Goal: Information Seeking & Learning: Find specific fact

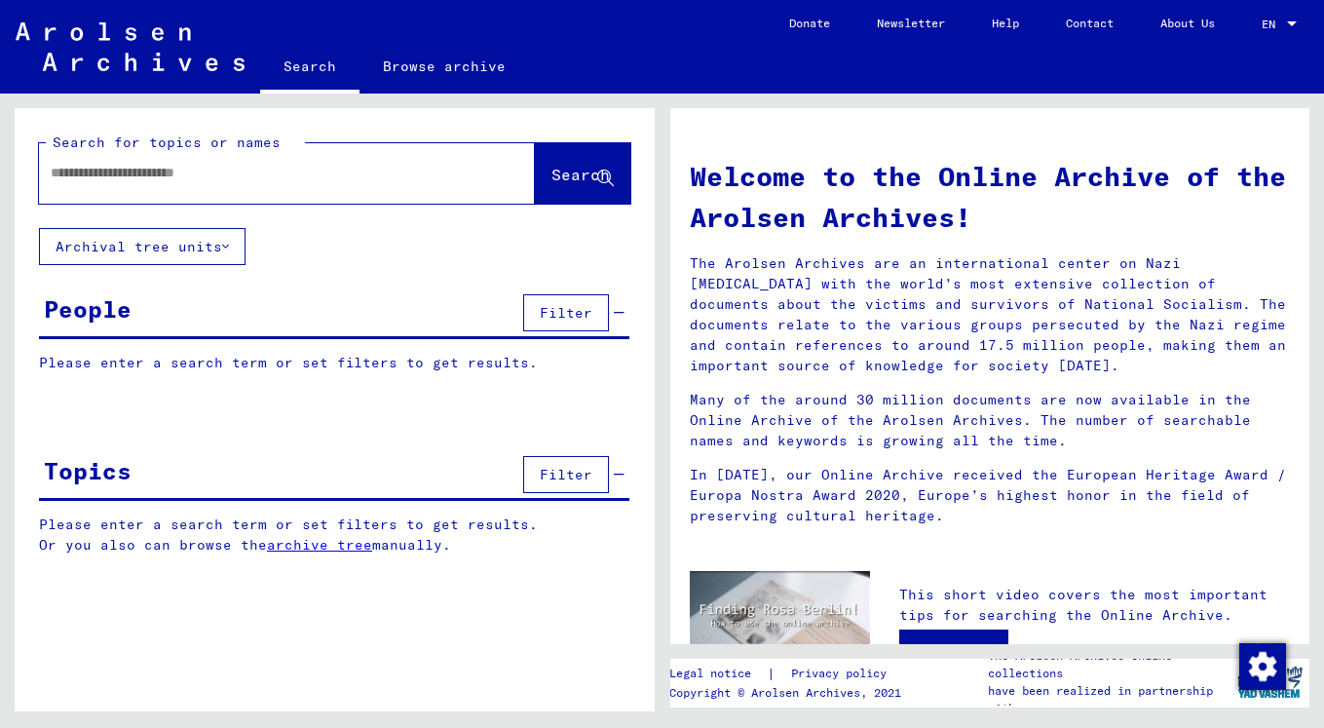
type input "**********"
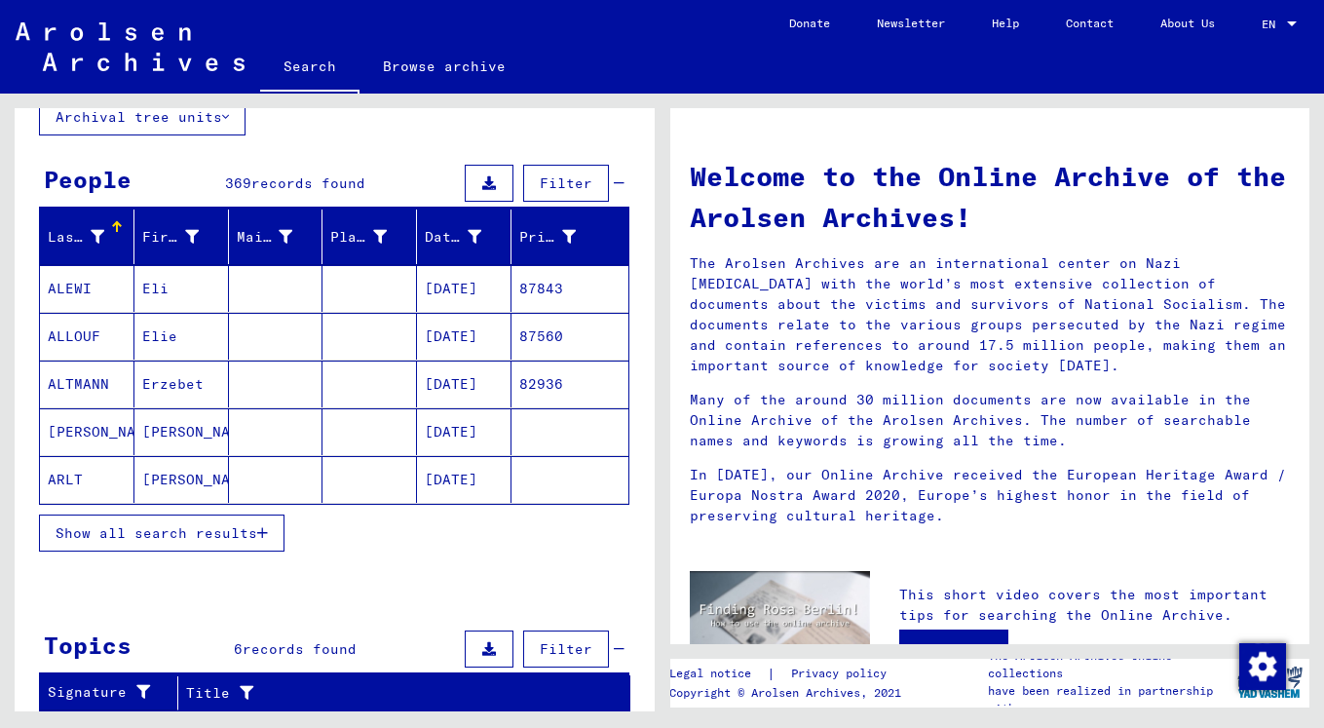
scroll to position [131, 0]
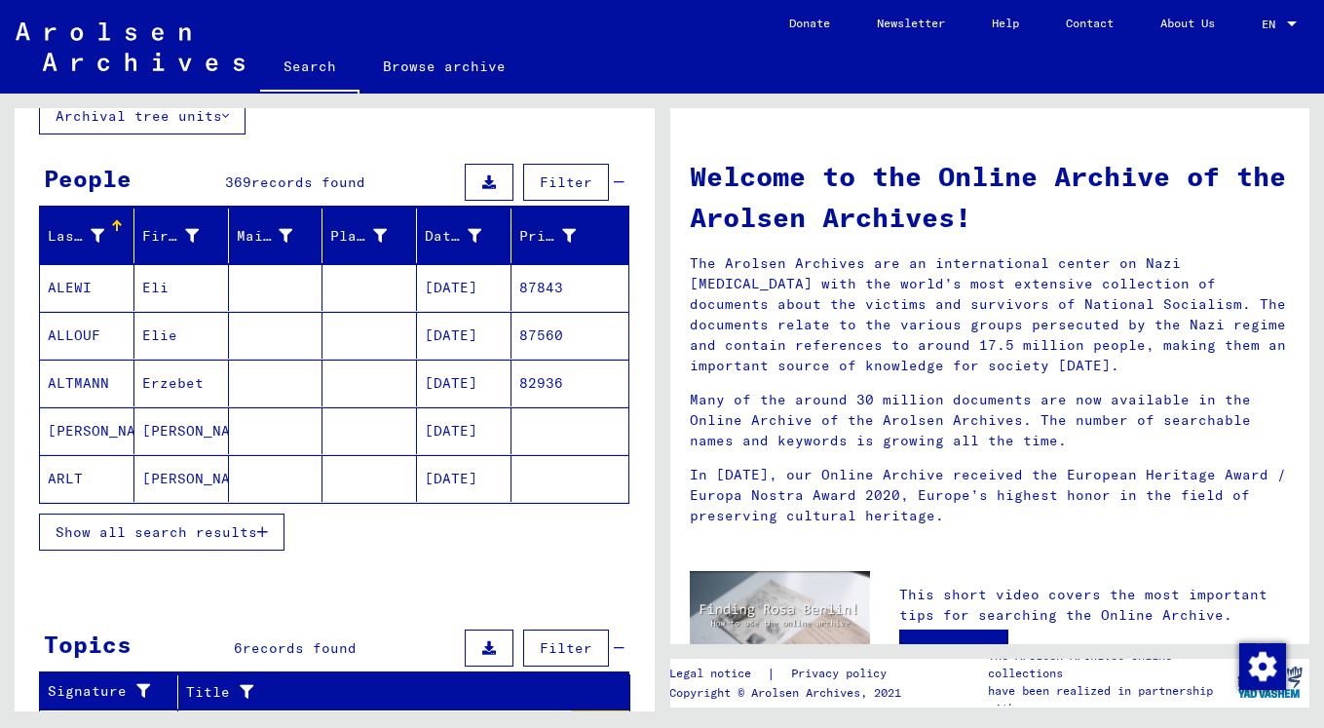
click at [177, 534] on span "Show all search results" at bounding box center [157, 532] width 202 height 18
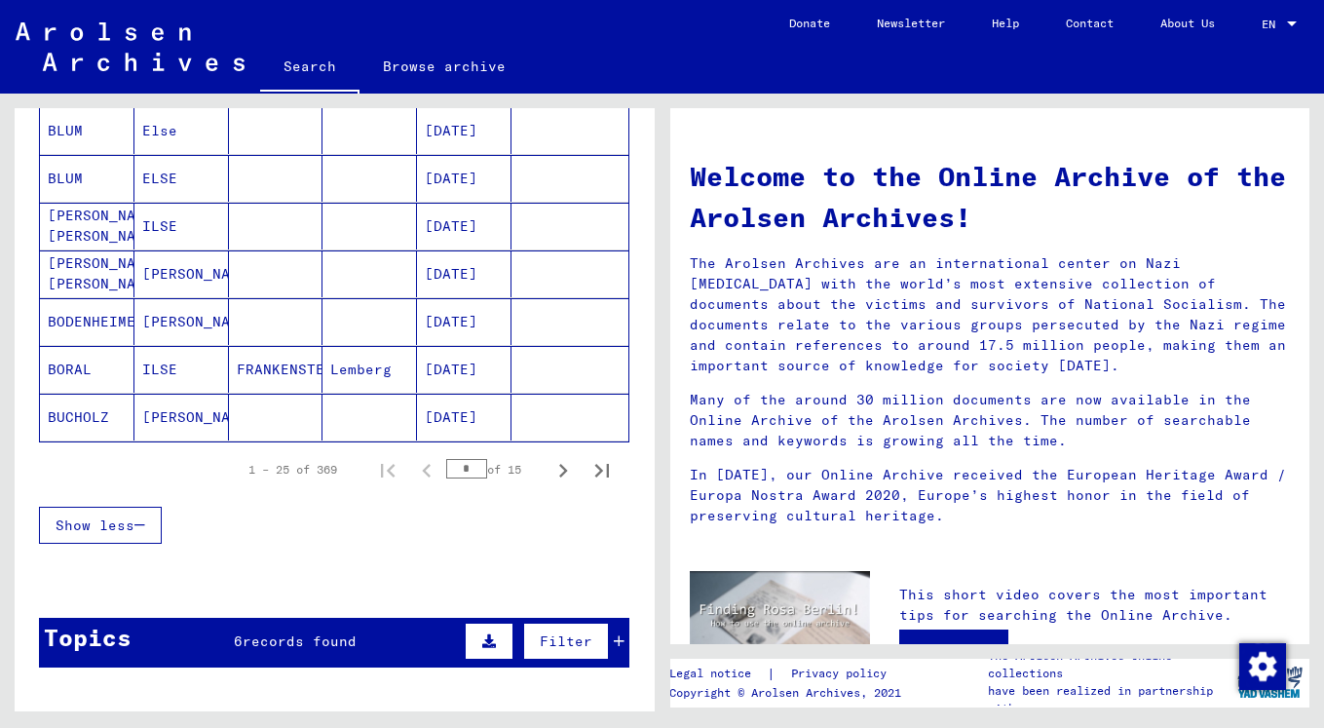
scroll to position [1065, 0]
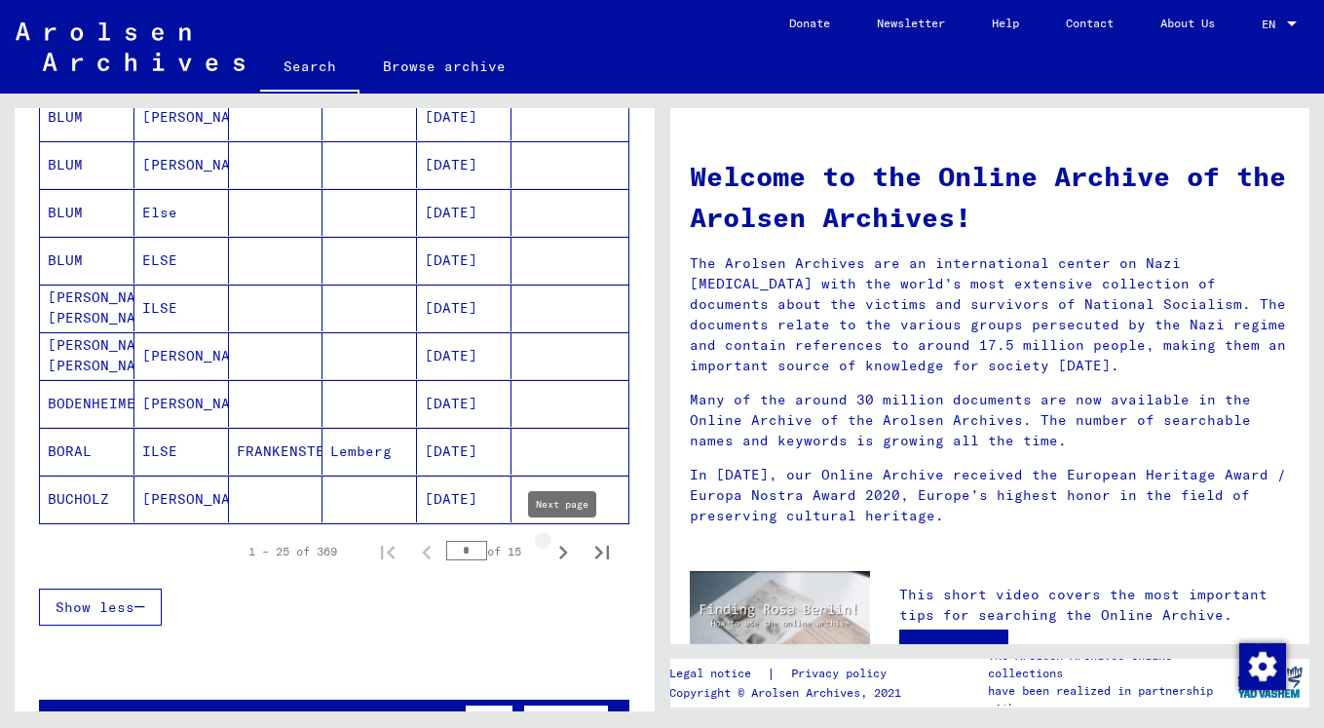
click at [569, 550] on icon "Next page" at bounding box center [562, 552] width 27 height 27
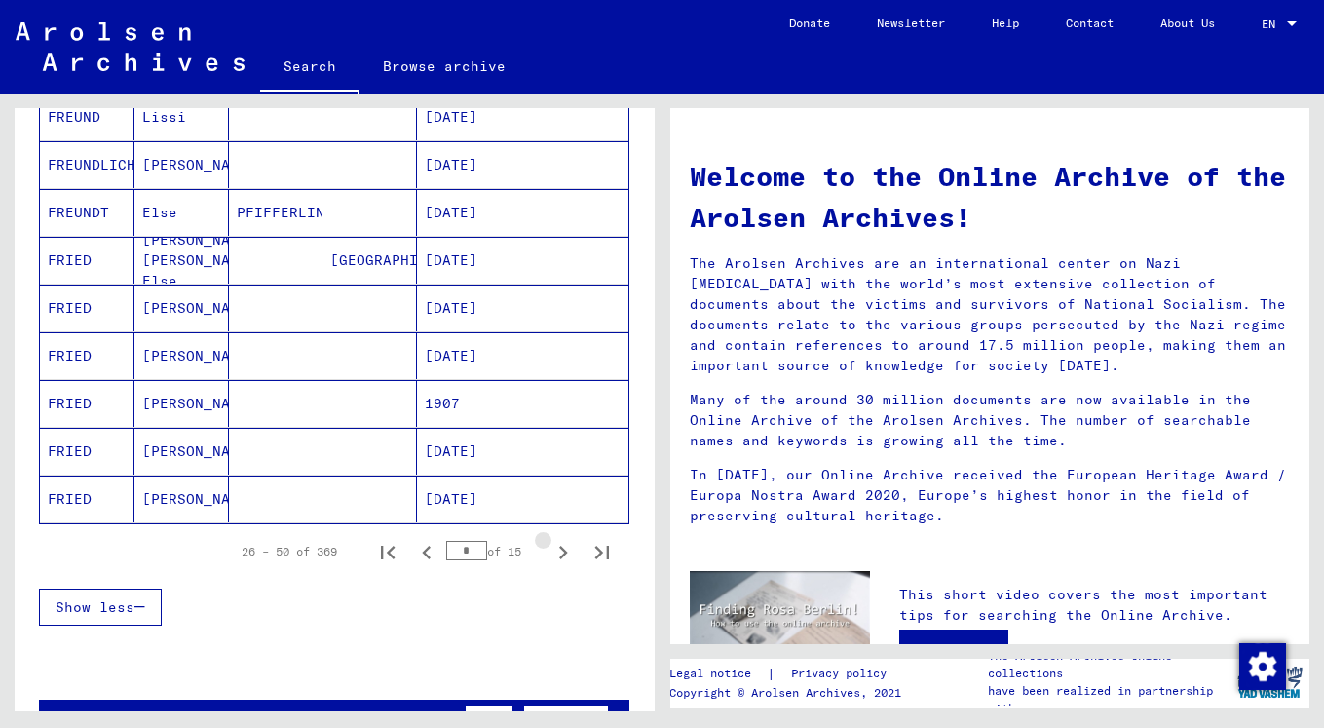
click at [569, 550] on icon "Next page" at bounding box center [562, 552] width 27 height 27
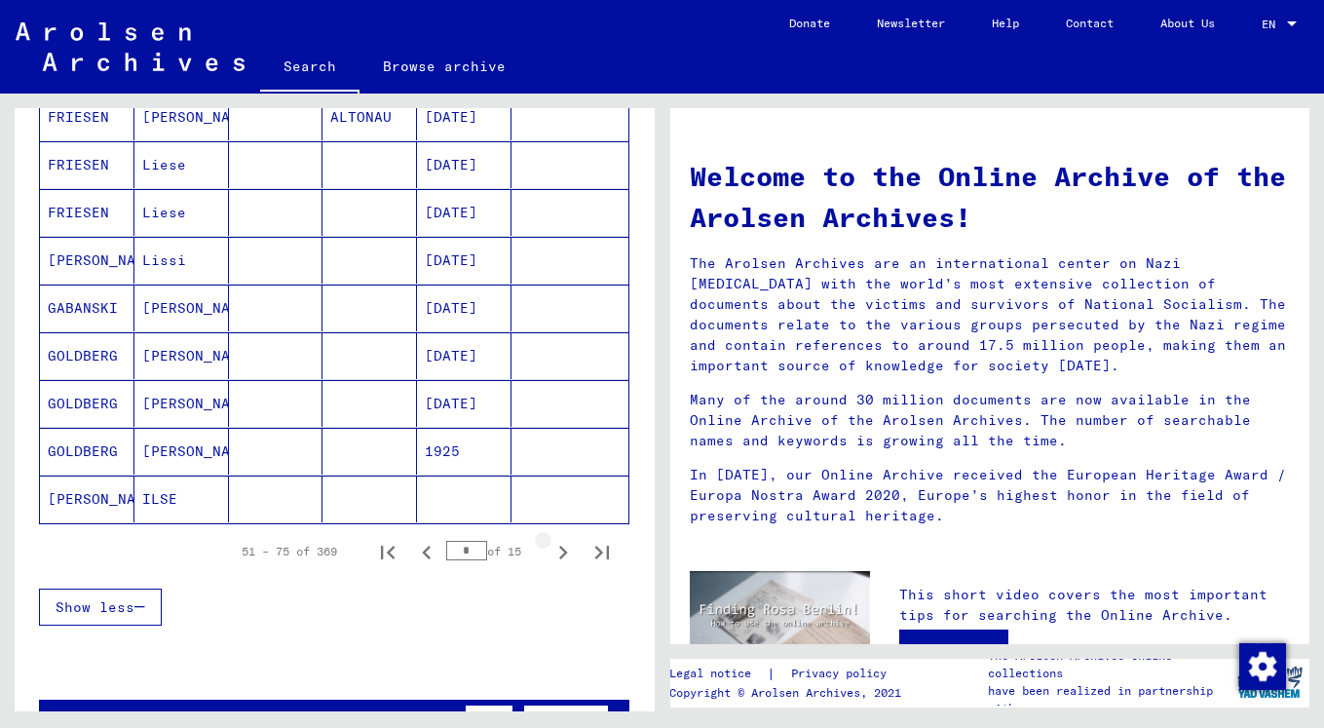
click at [569, 550] on icon "Next page" at bounding box center [562, 552] width 27 height 27
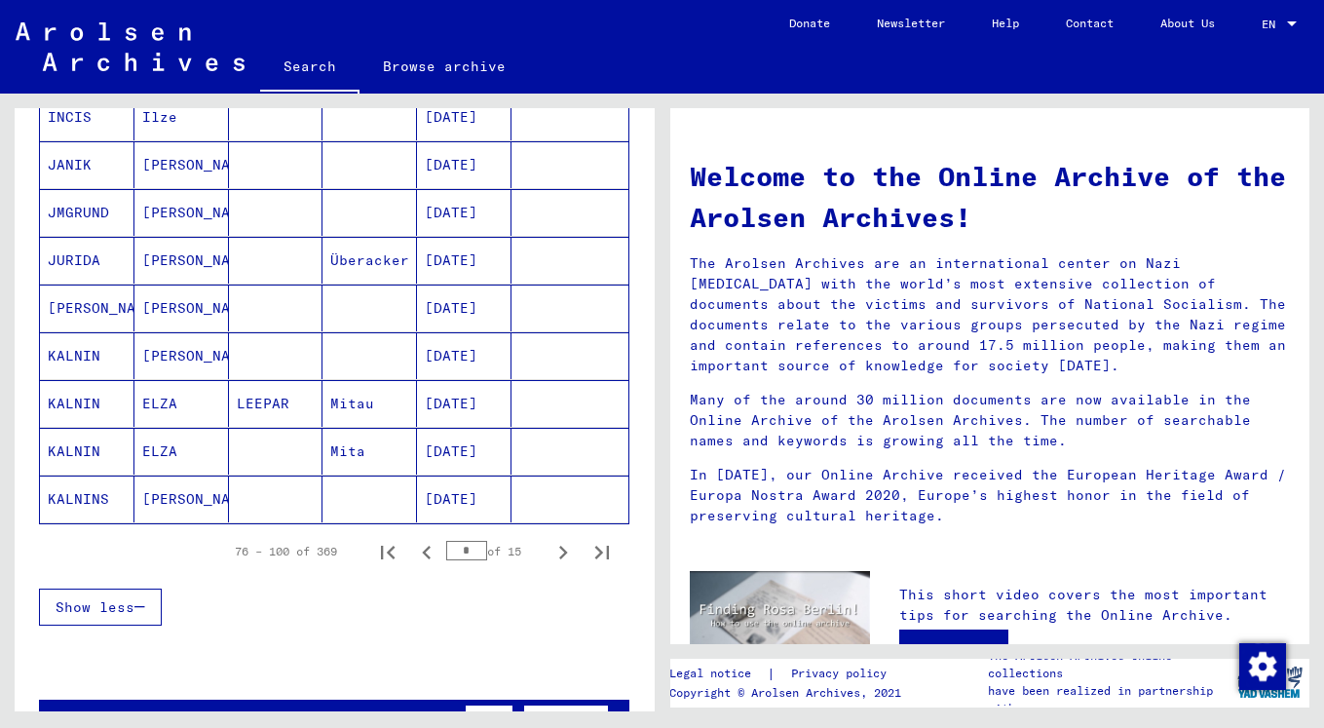
click at [569, 550] on icon "Next page" at bounding box center [562, 552] width 27 height 27
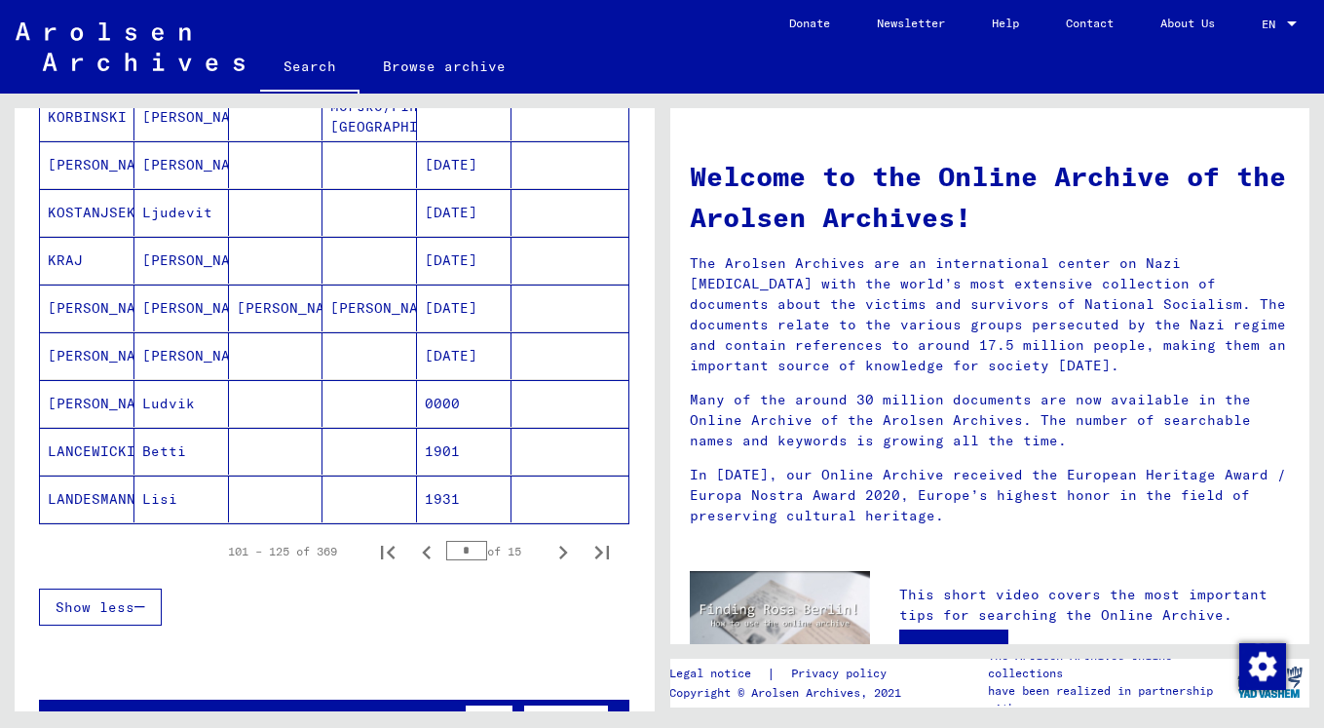
click at [569, 550] on icon "Next page" at bounding box center [562, 552] width 27 height 27
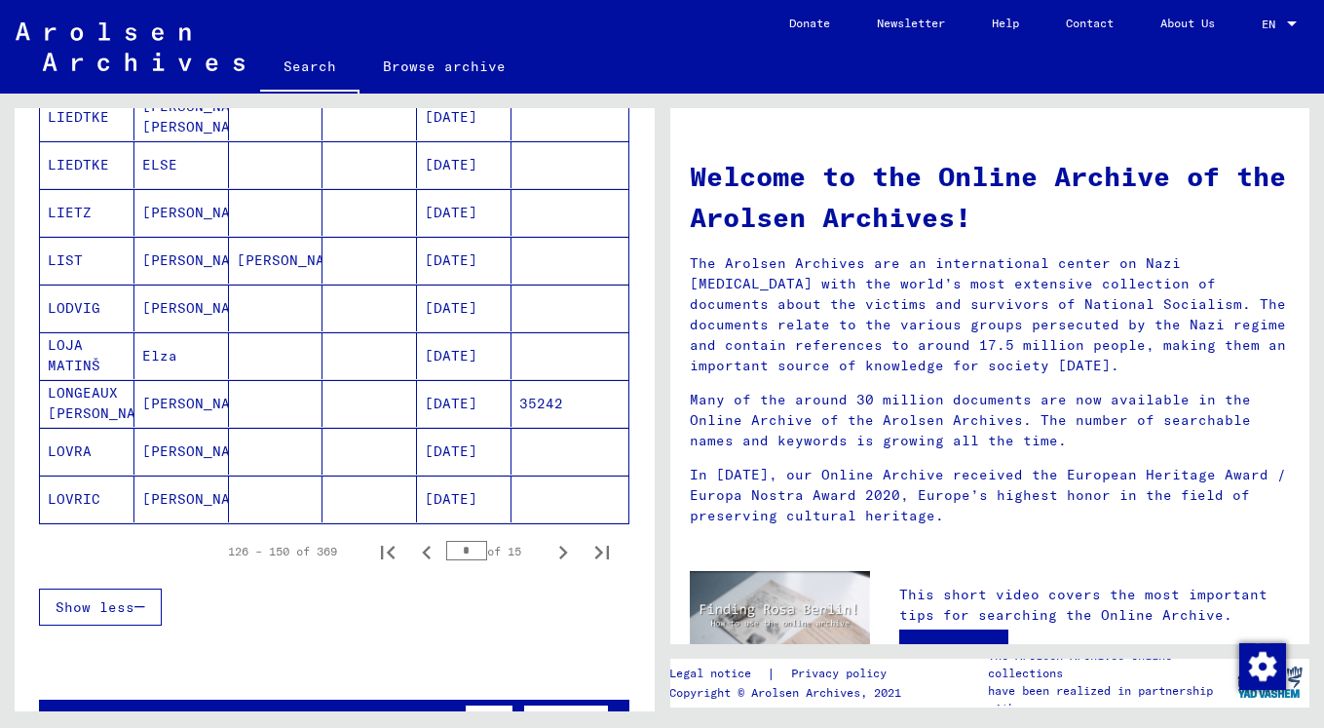
click at [283, 504] on mat-cell at bounding box center [276, 498] width 94 height 47
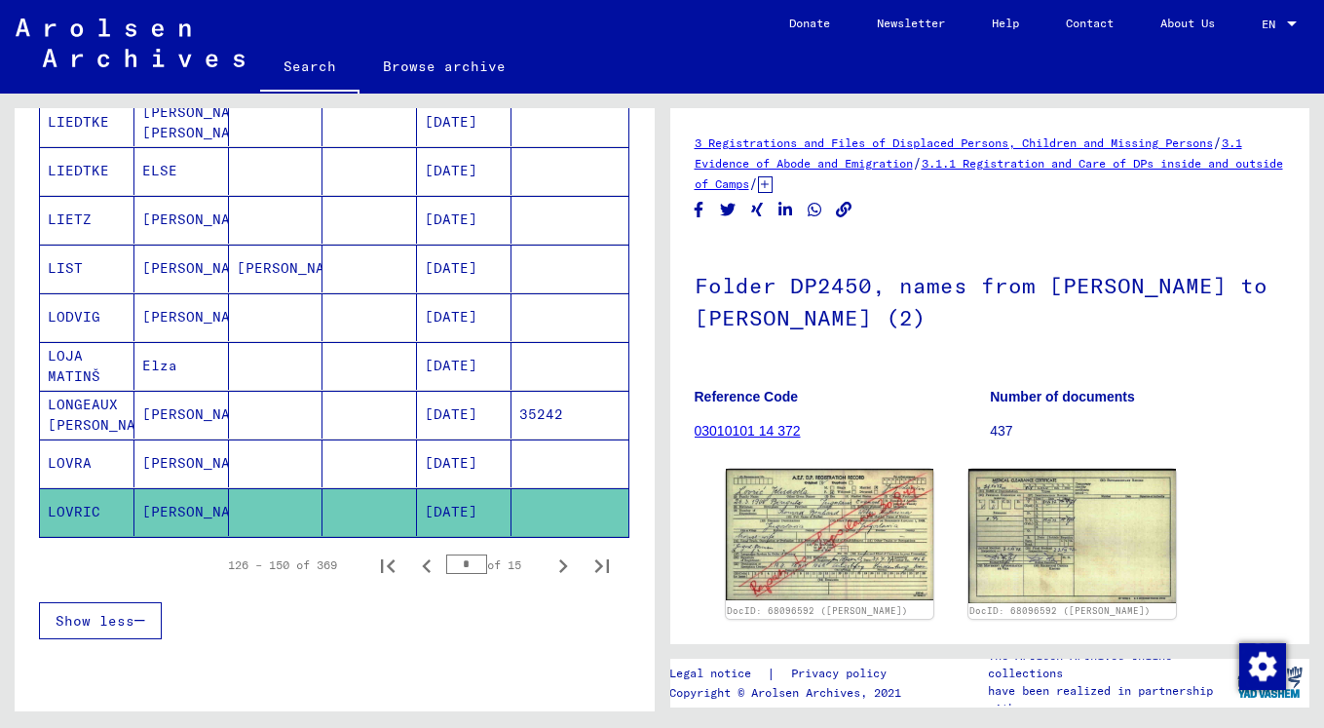
scroll to position [1084, 0]
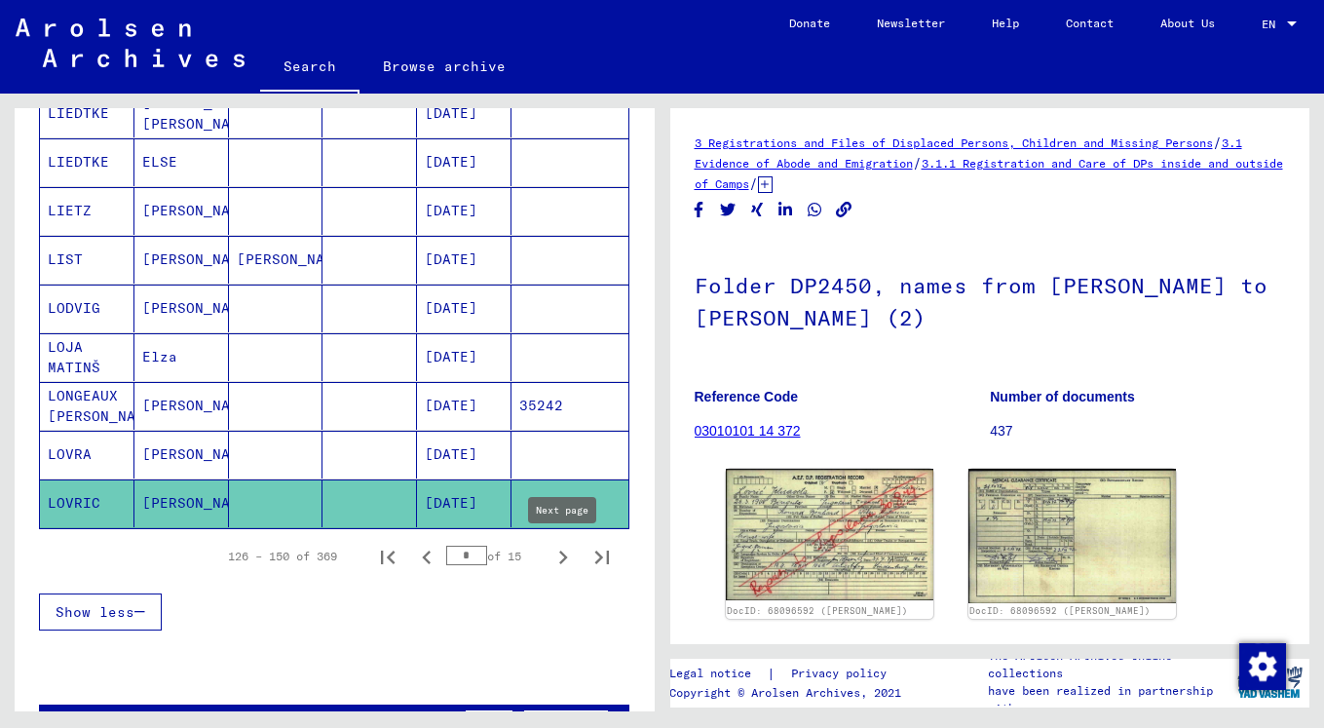
click at [556, 559] on icon "Next page" at bounding box center [562, 557] width 27 height 27
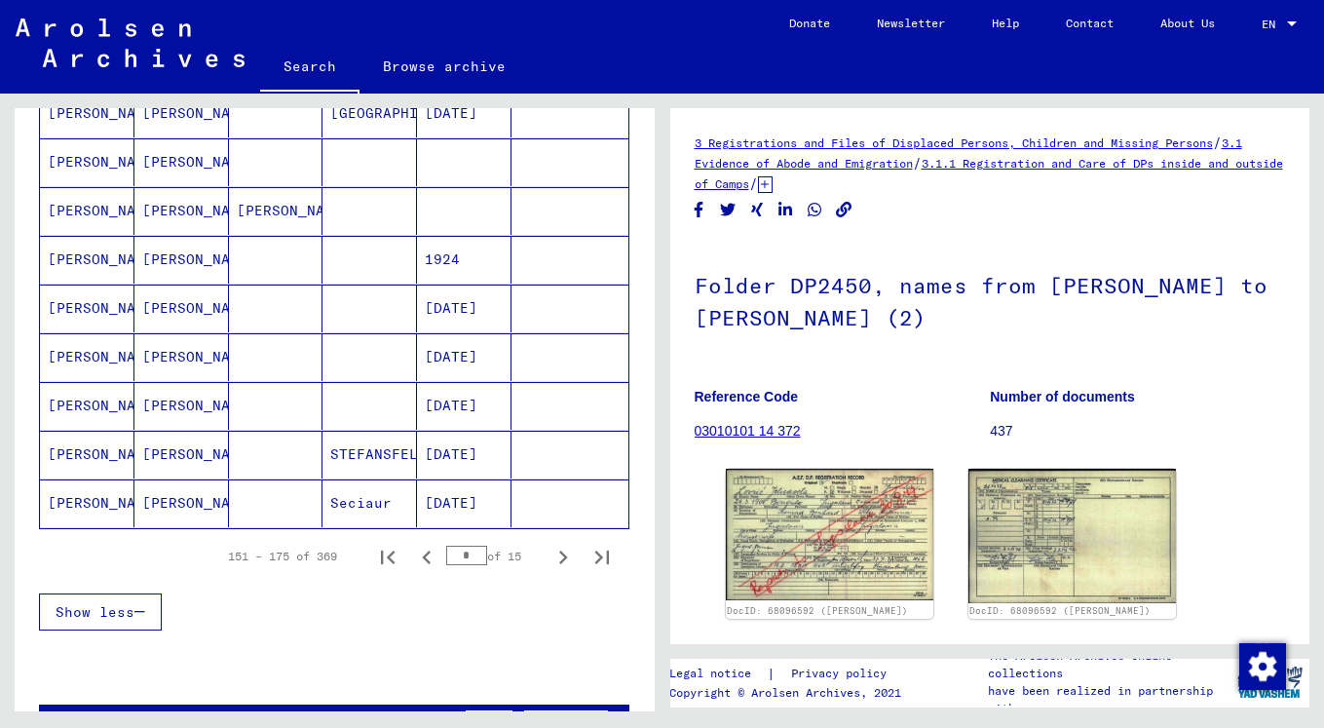
click at [390, 453] on mat-cell "STEFANSFELD" at bounding box center [369, 455] width 94 height 48
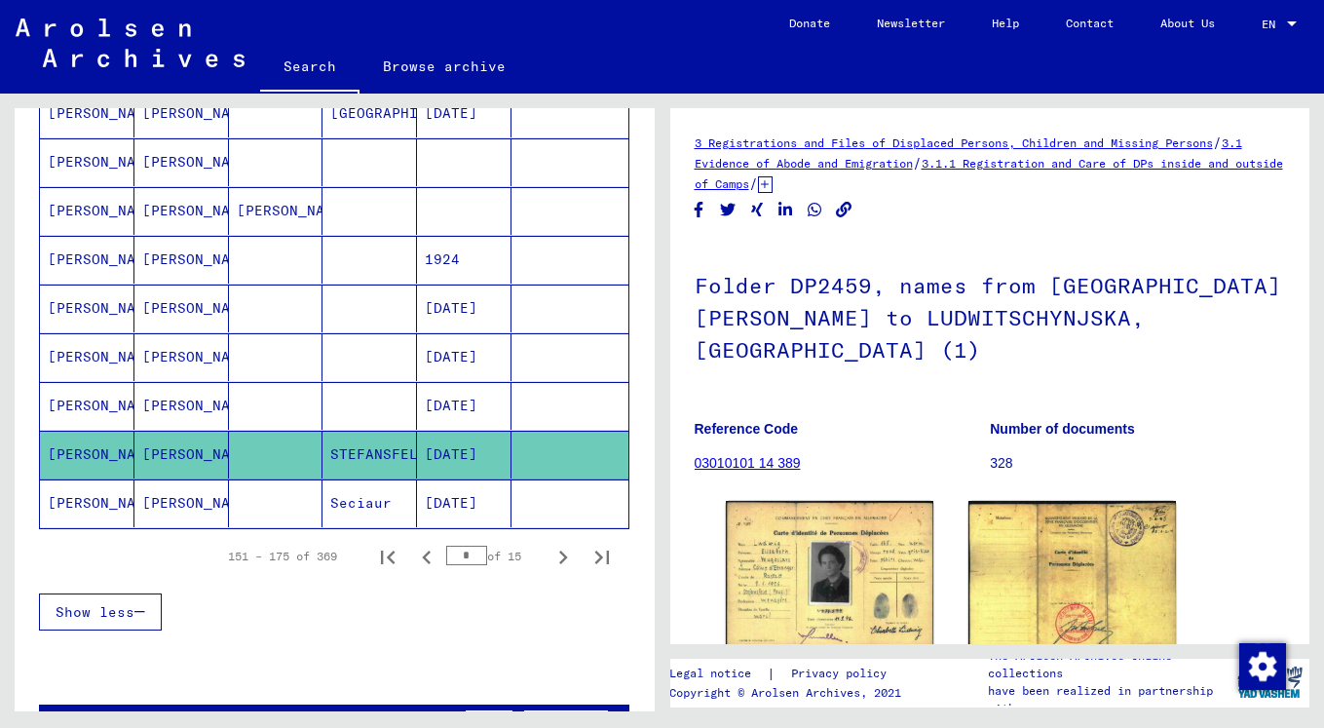
click at [737, 504] on img at bounding box center [830, 574] width 208 height 146
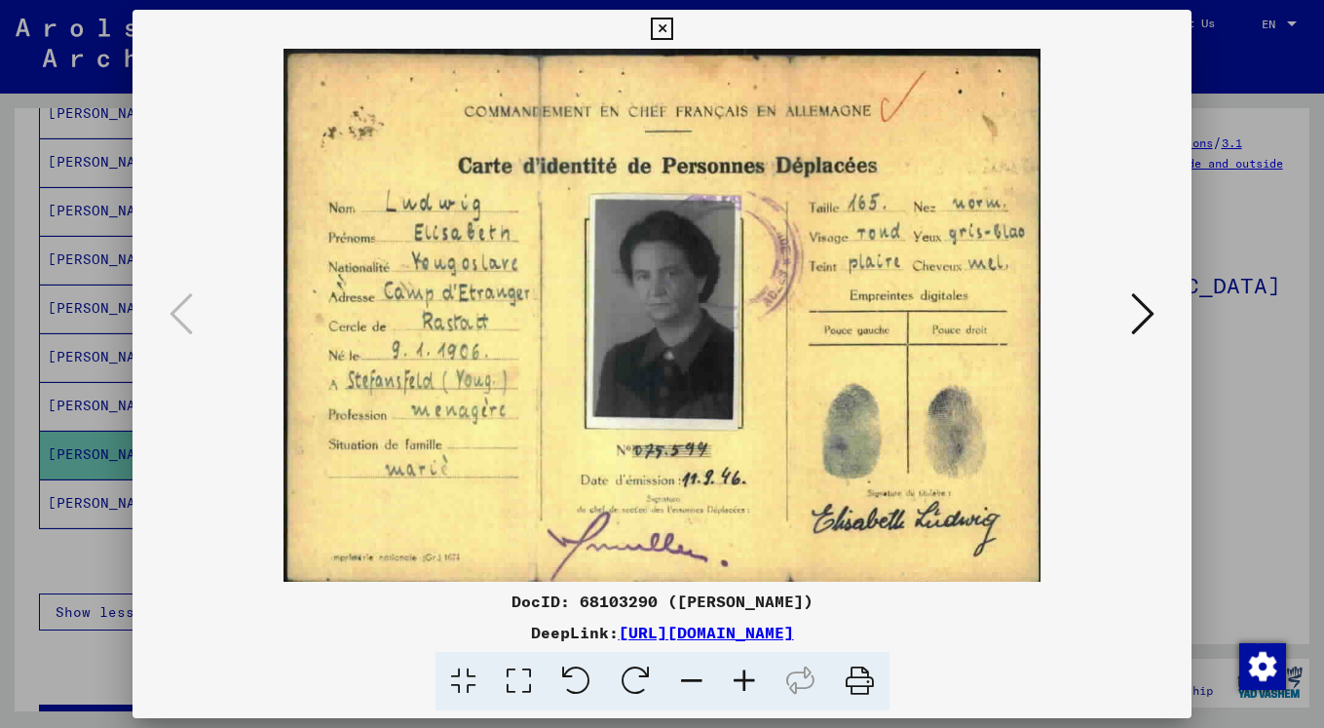
click at [111, 521] on div at bounding box center [662, 364] width 1324 height 728
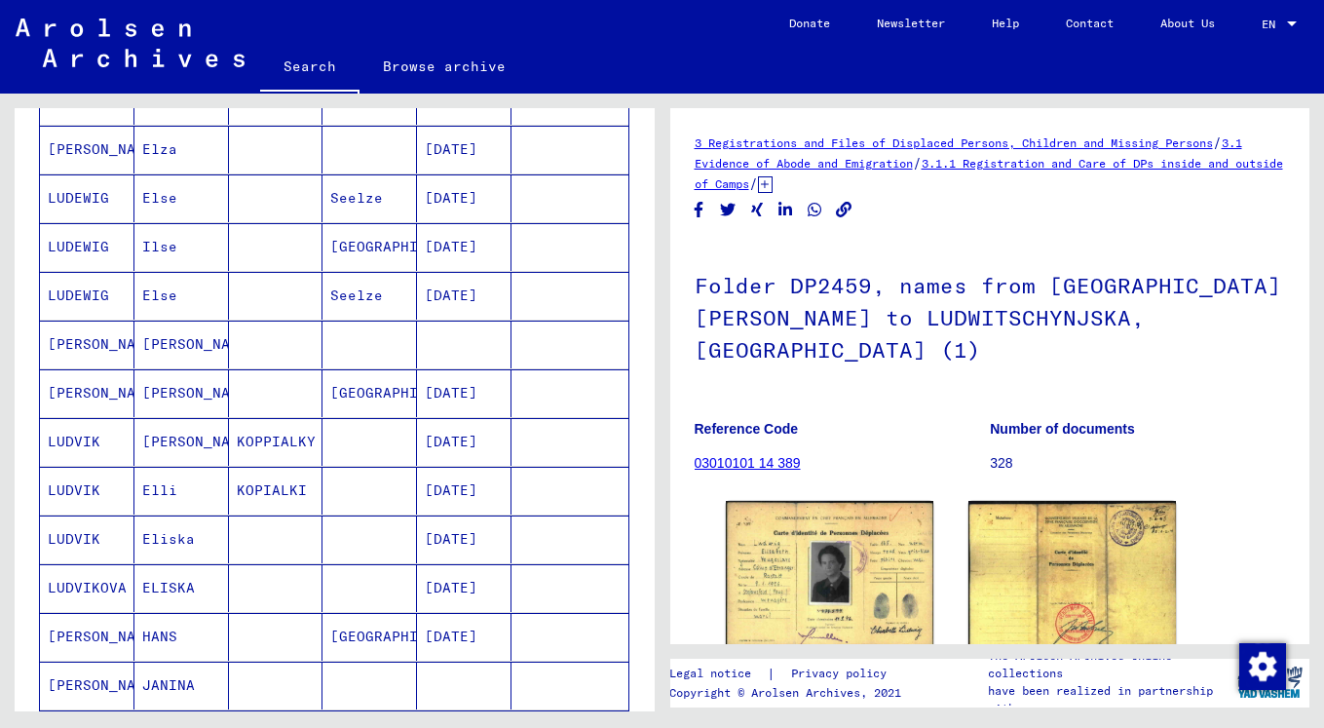
scroll to position [394, 0]
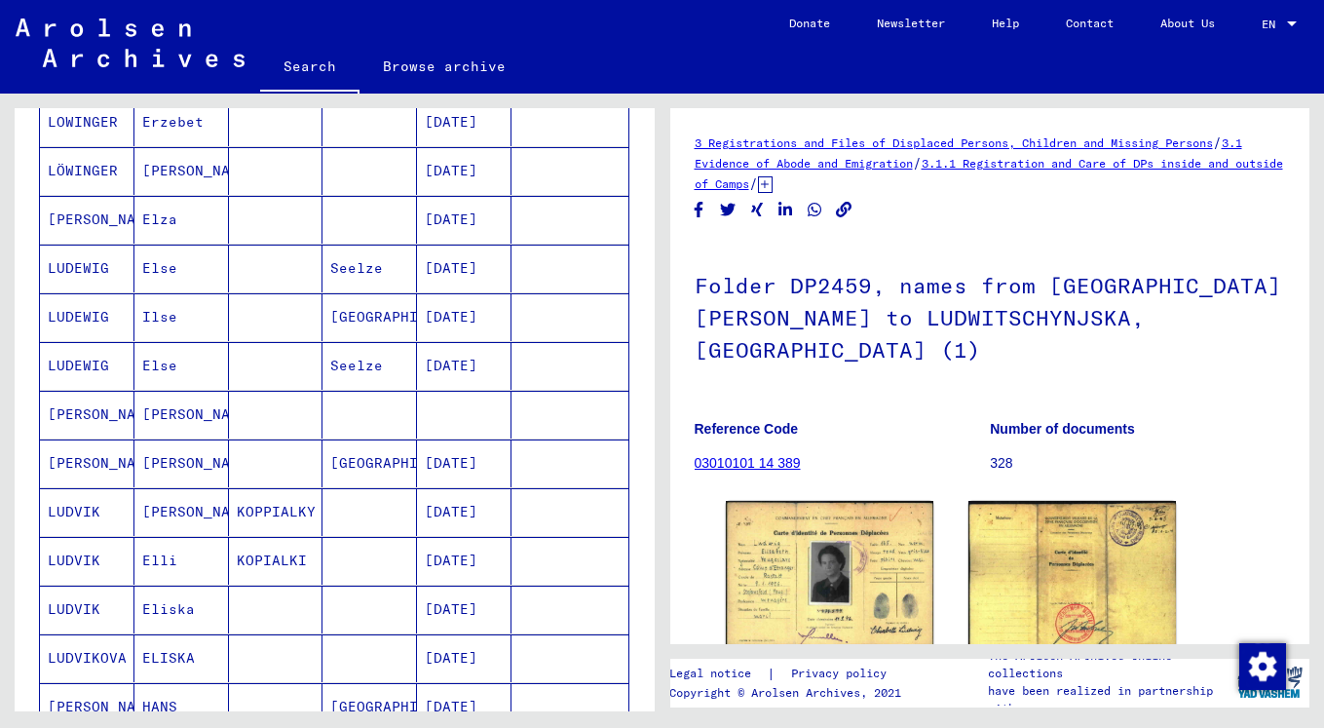
click at [402, 417] on mat-cell at bounding box center [369, 415] width 94 height 48
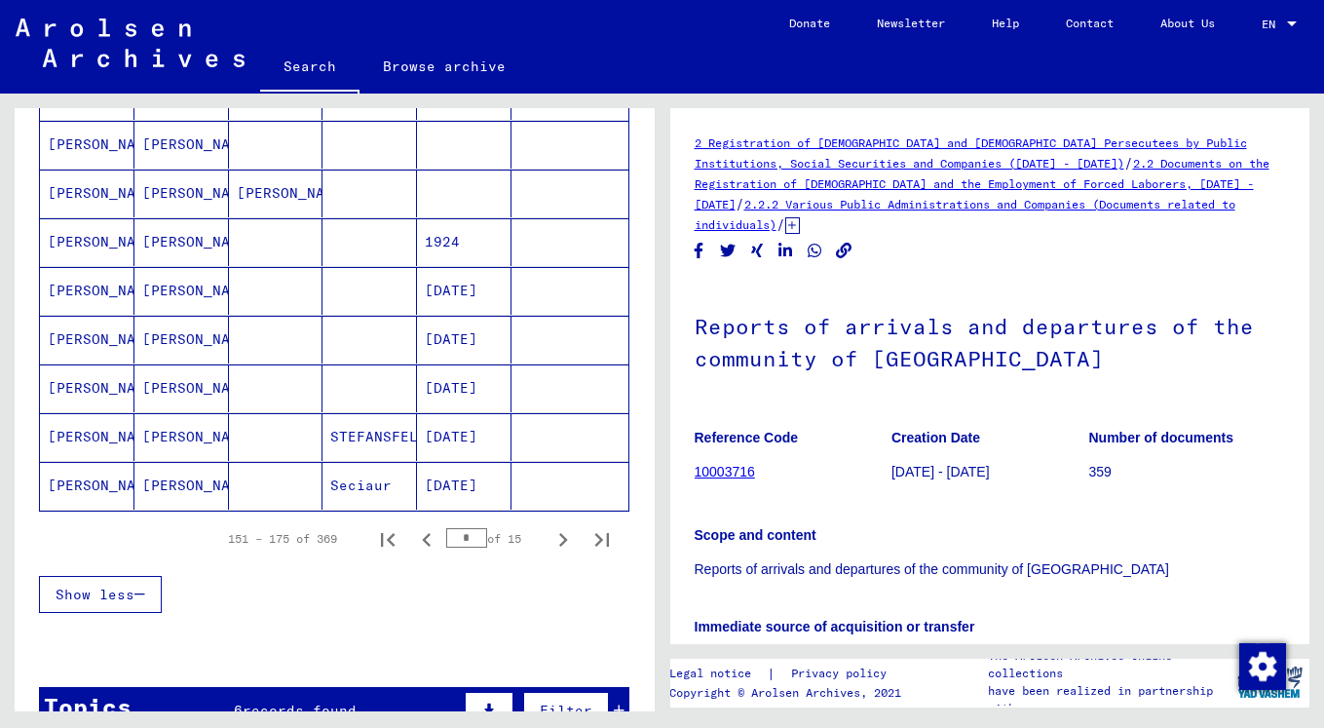
scroll to position [1155, 0]
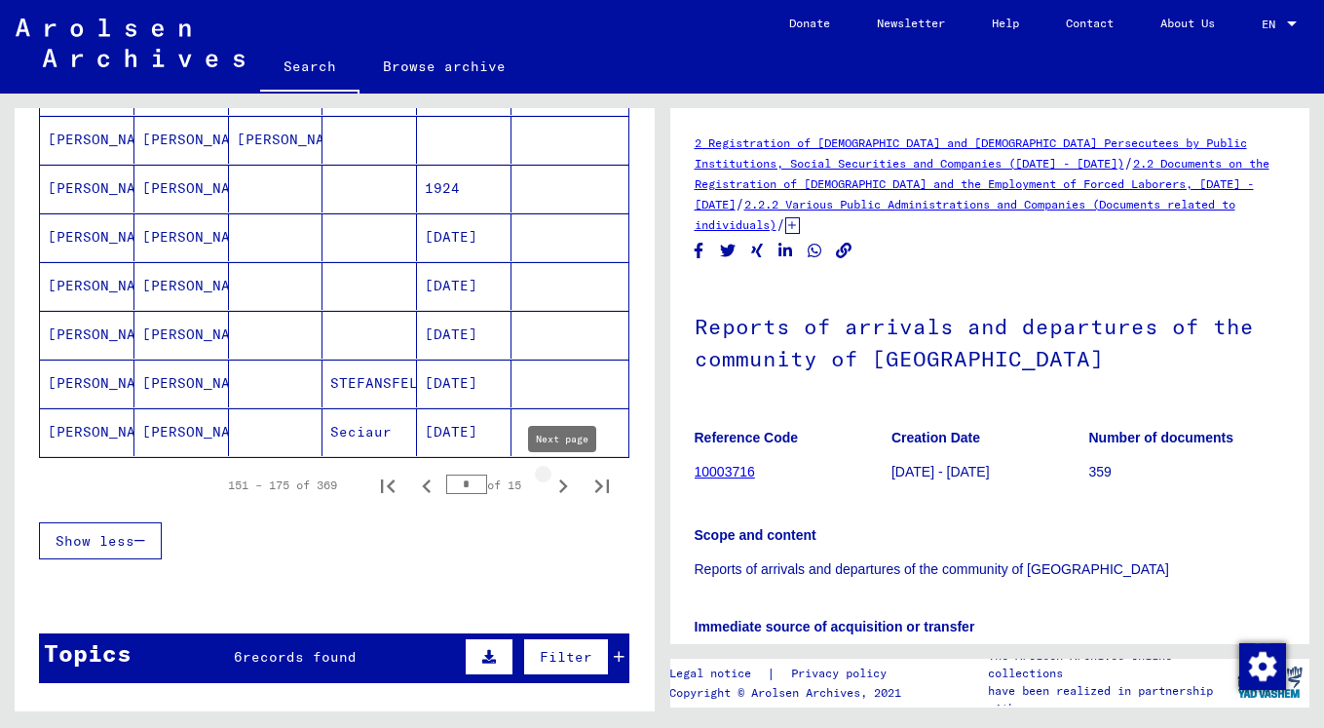
click at [559, 487] on icon "Next page" at bounding box center [562, 485] width 27 height 27
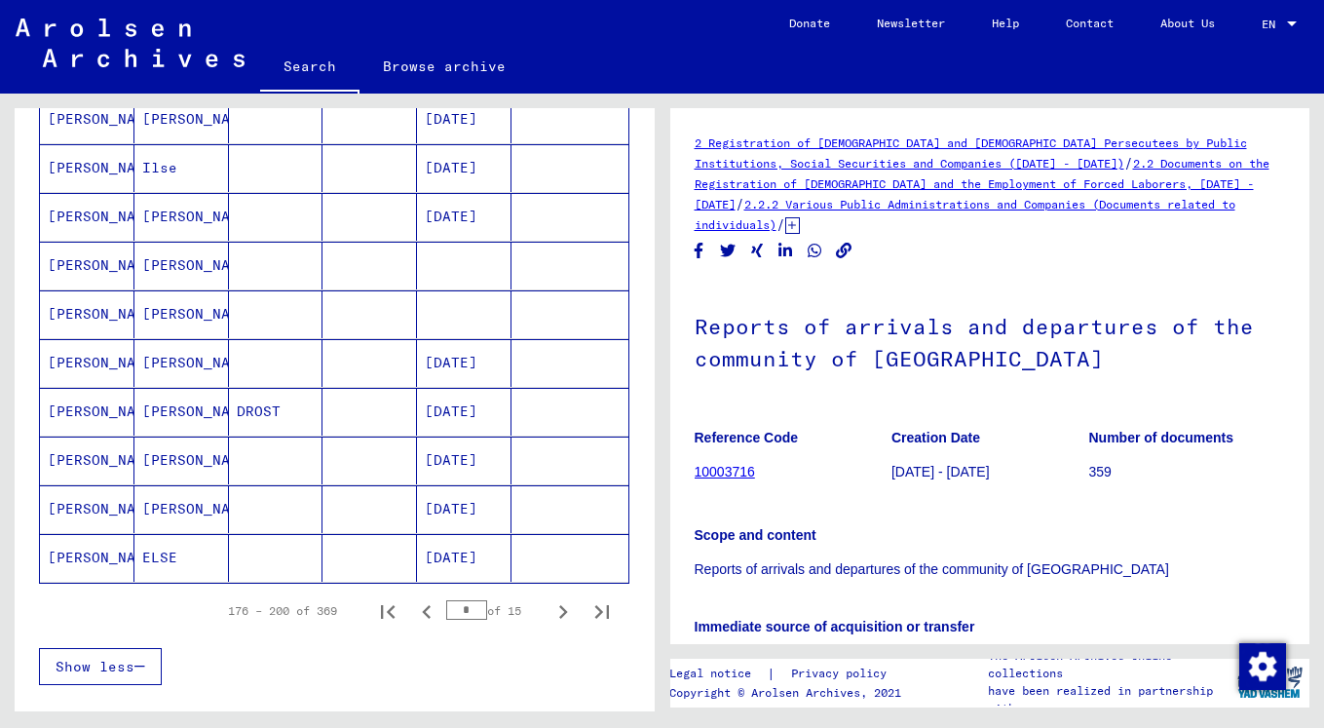
scroll to position [1008, 0]
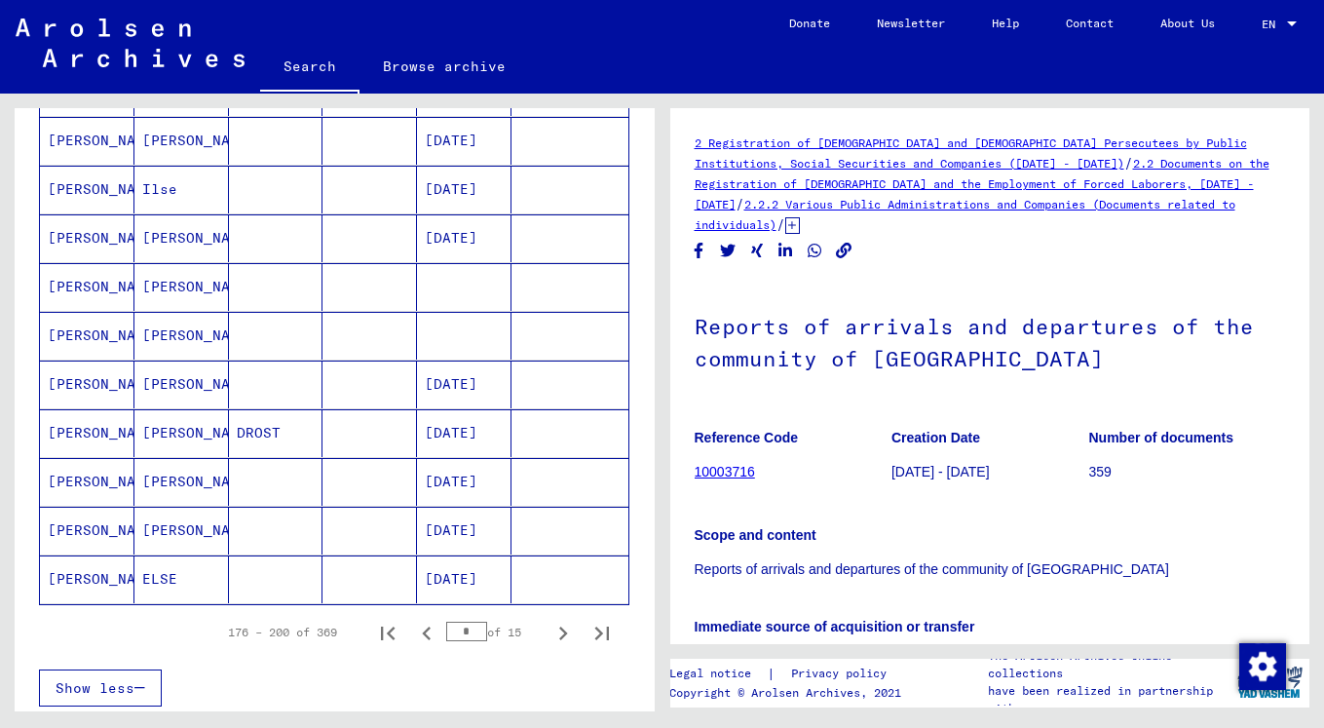
click at [479, 271] on mat-cell at bounding box center [464, 287] width 94 height 48
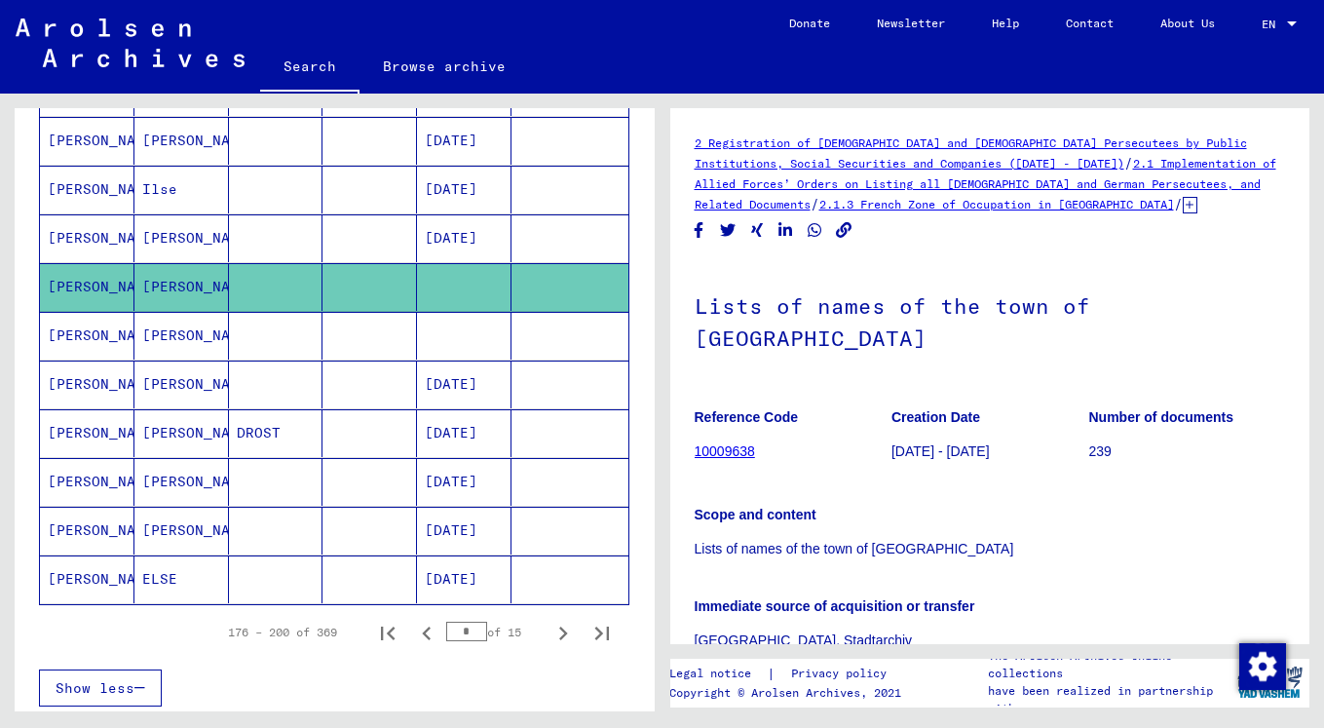
click at [477, 328] on mat-cell at bounding box center [464, 336] width 94 height 48
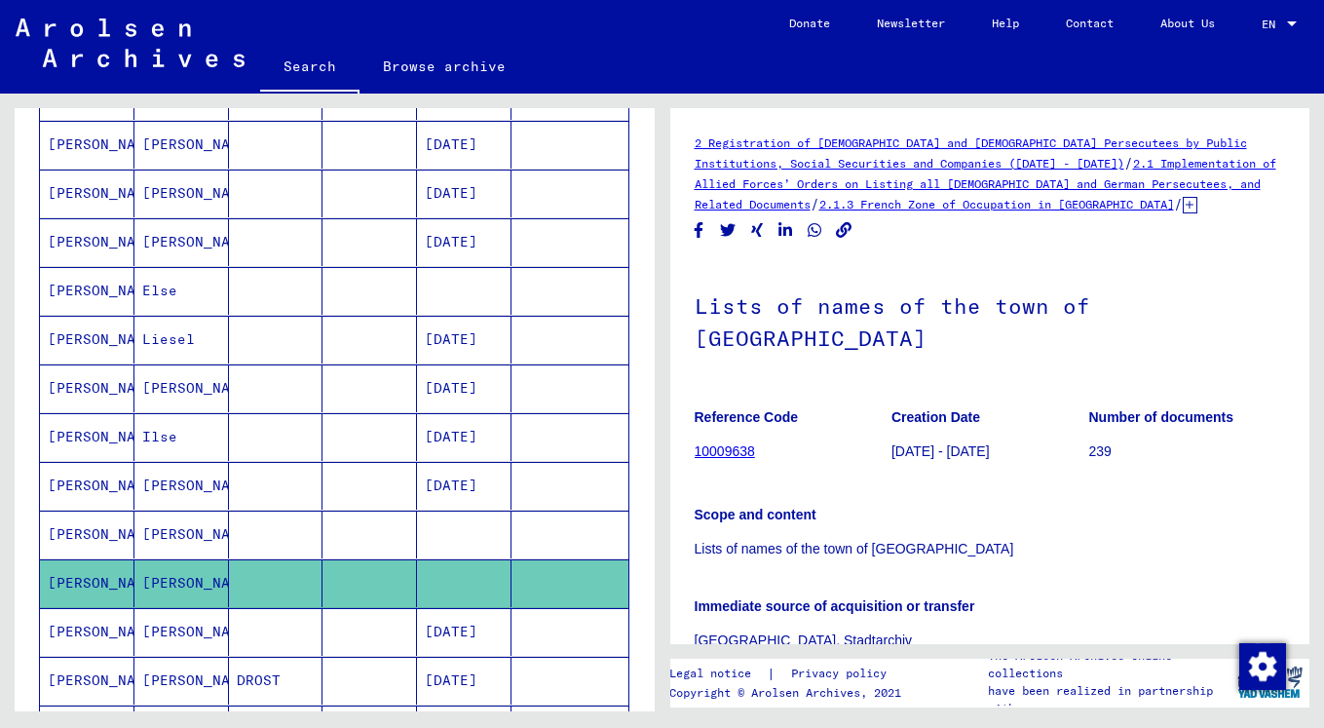
scroll to position [437, 0]
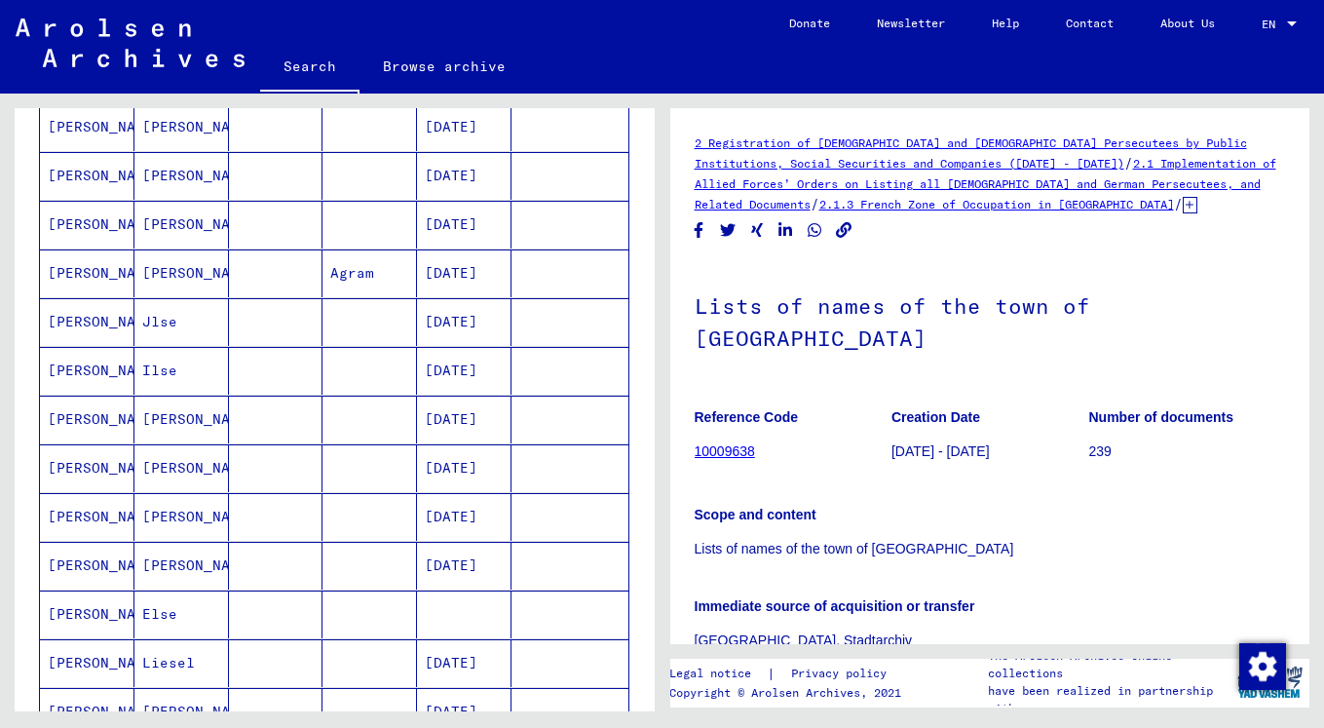
click at [462, 619] on mat-cell at bounding box center [464, 614] width 94 height 48
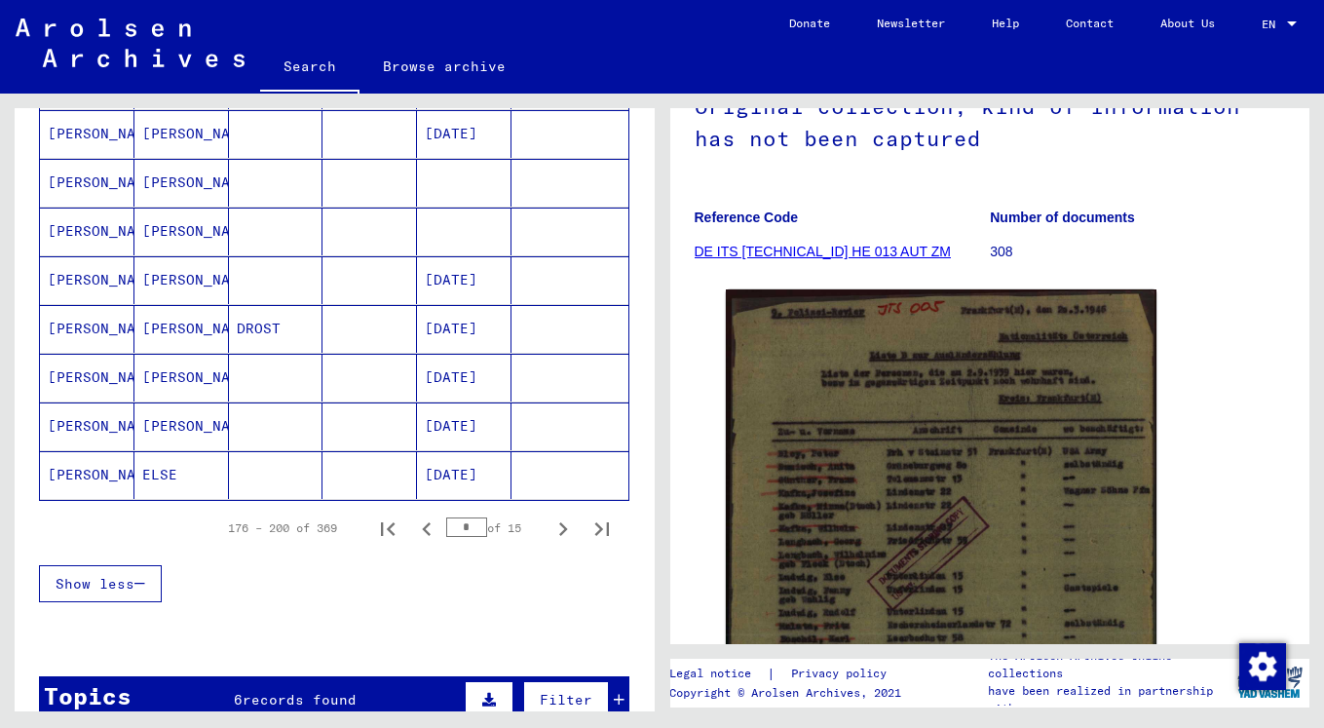
scroll to position [1144, 0]
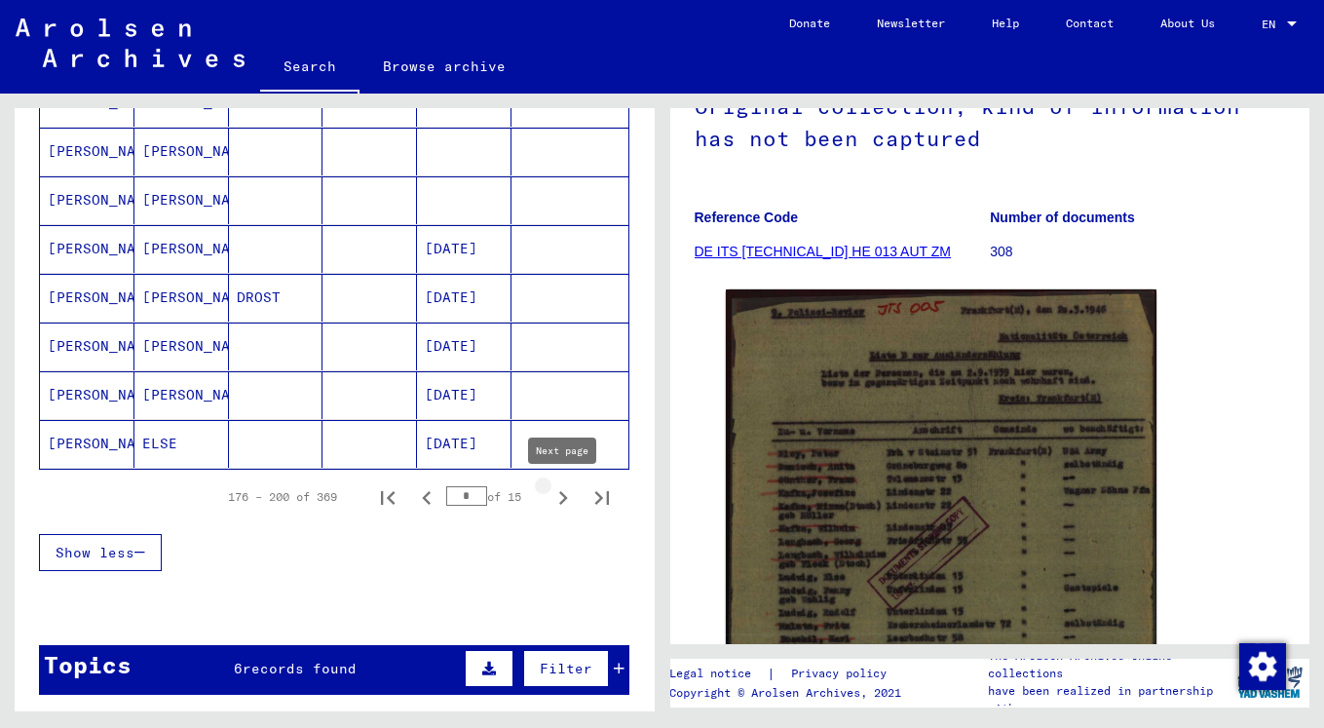
click at [563, 495] on icon "Next page" at bounding box center [563, 498] width 9 height 14
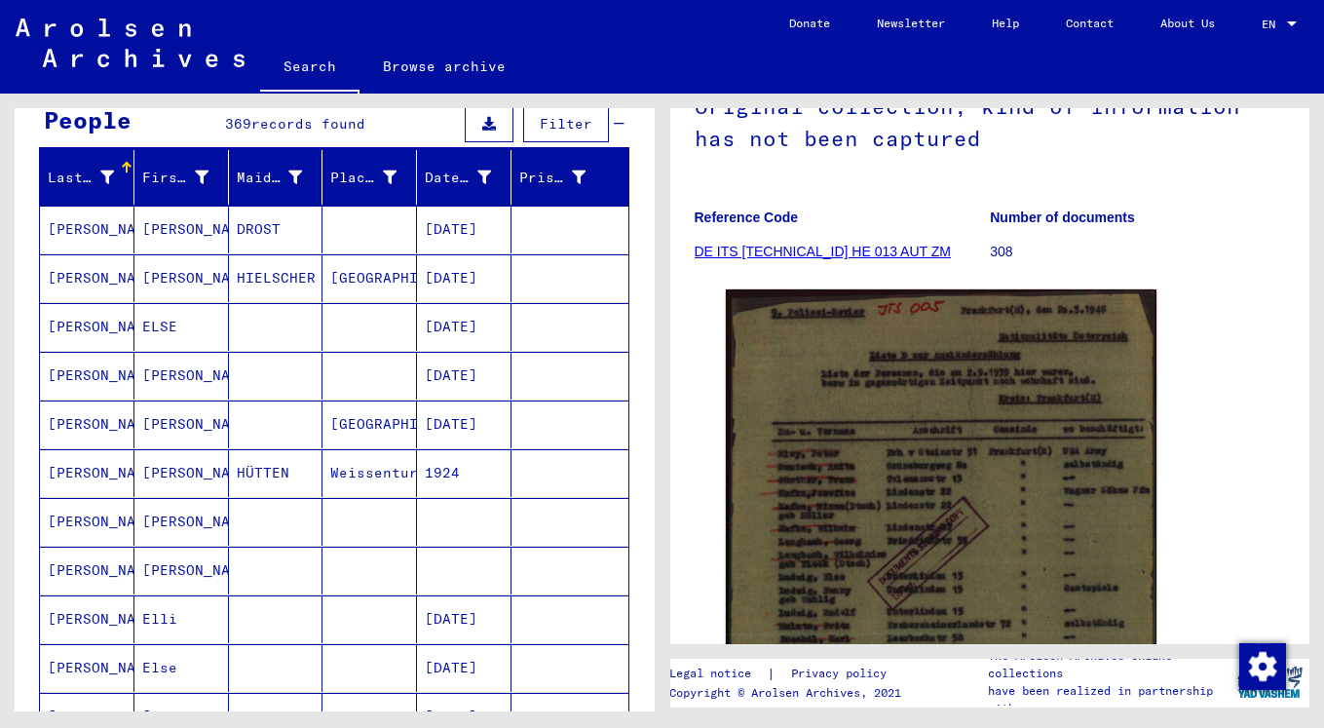
scroll to position [187, 0]
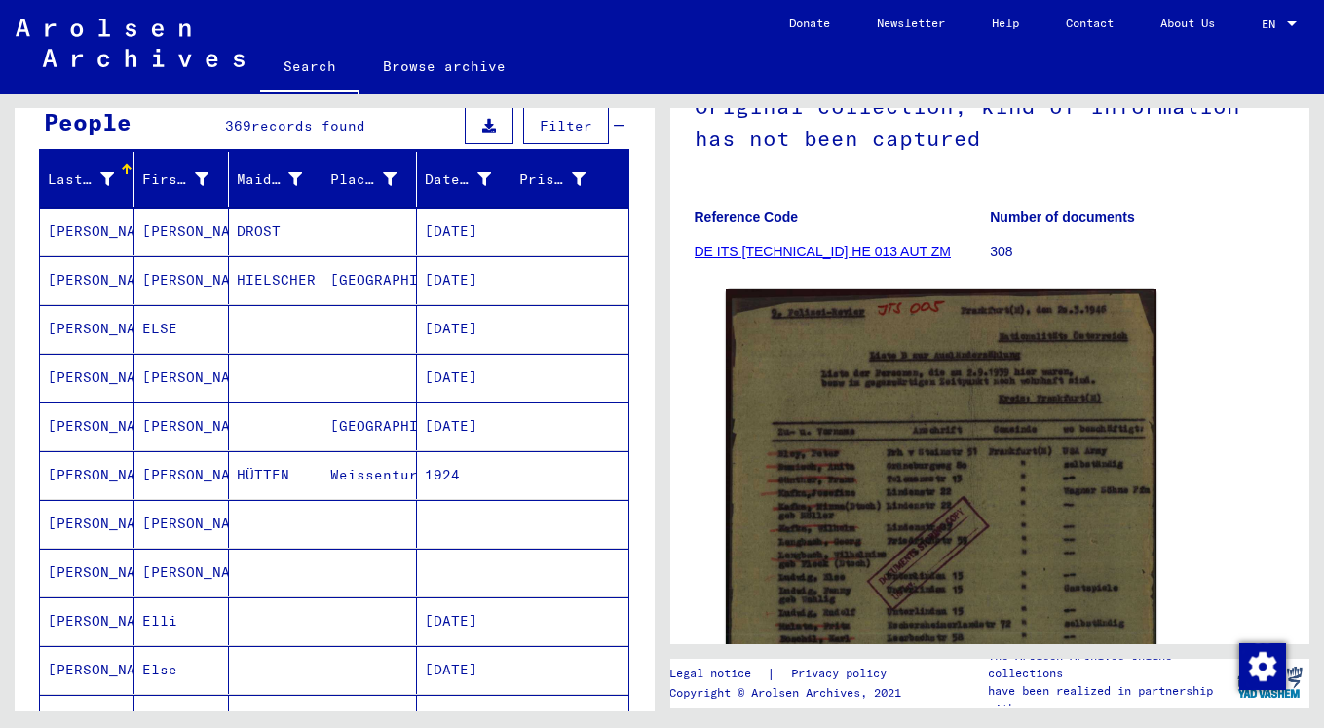
click at [486, 573] on mat-cell at bounding box center [464, 572] width 94 height 48
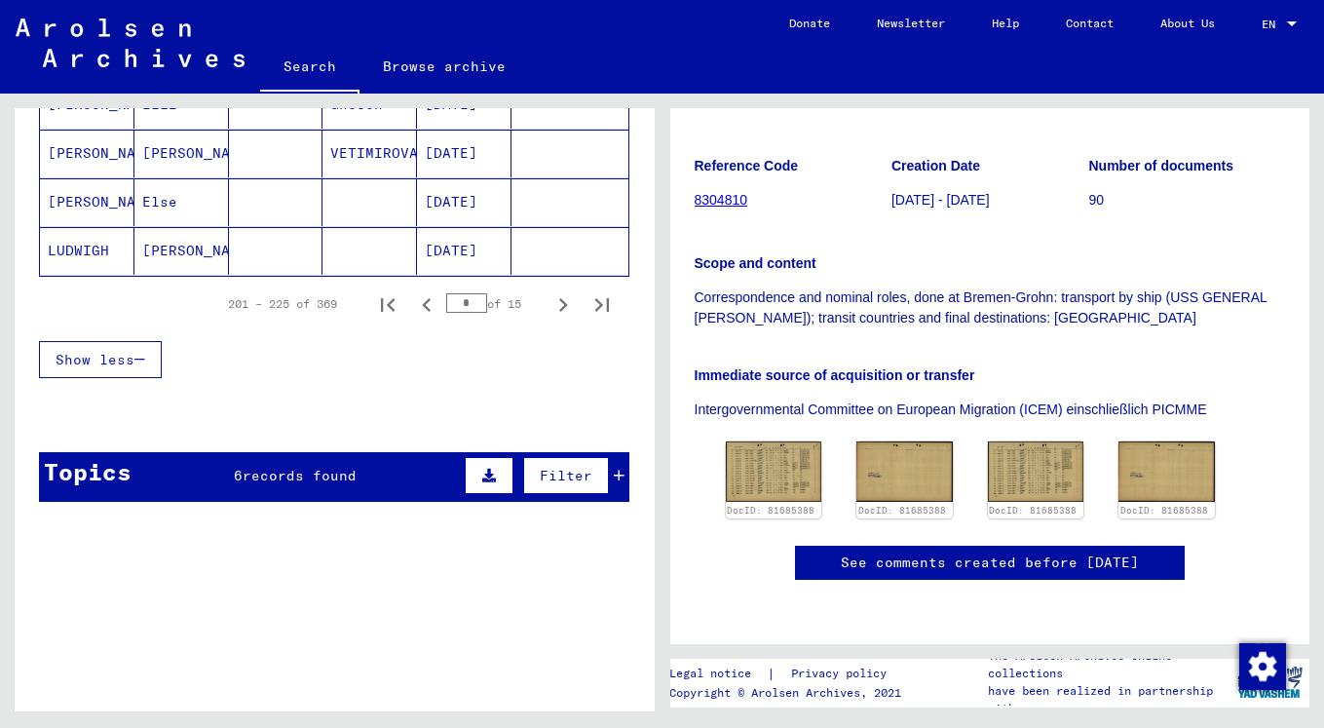
scroll to position [1372, 0]
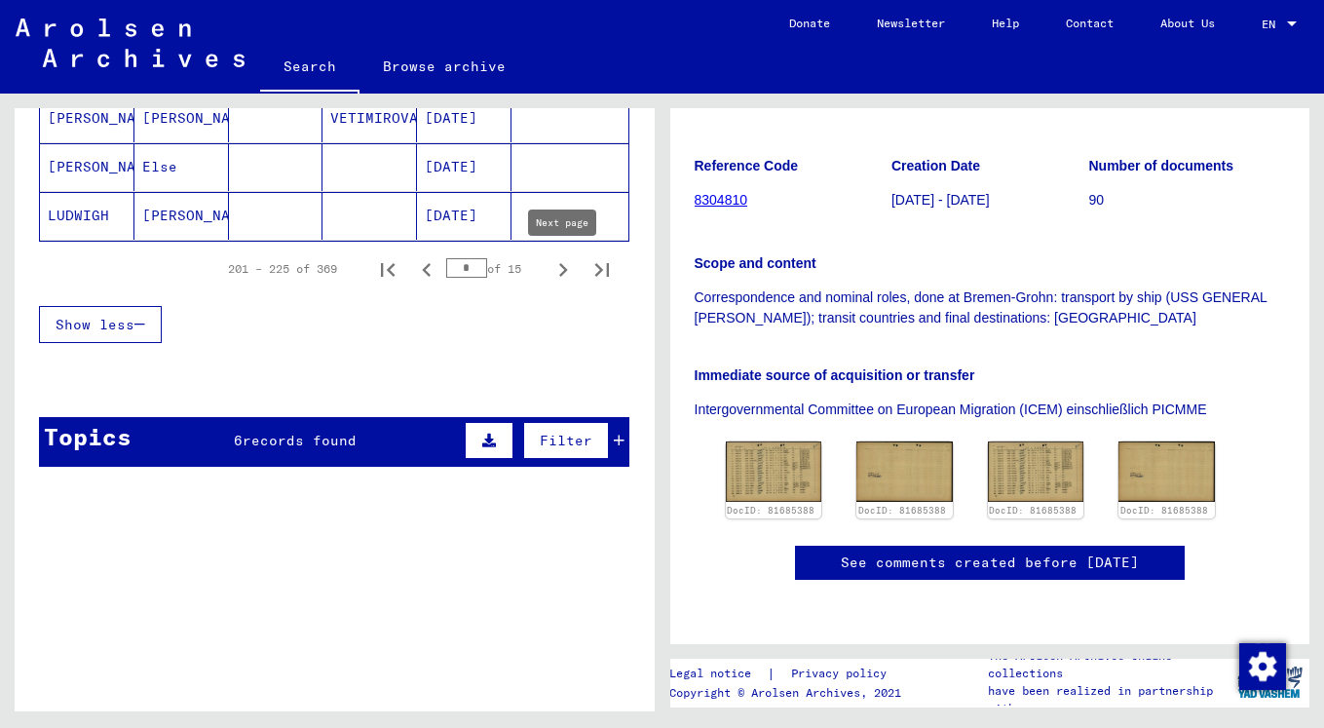
click at [560, 275] on icon "Next page" at bounding box center [563, 270] width 9 height 14
type input "**"
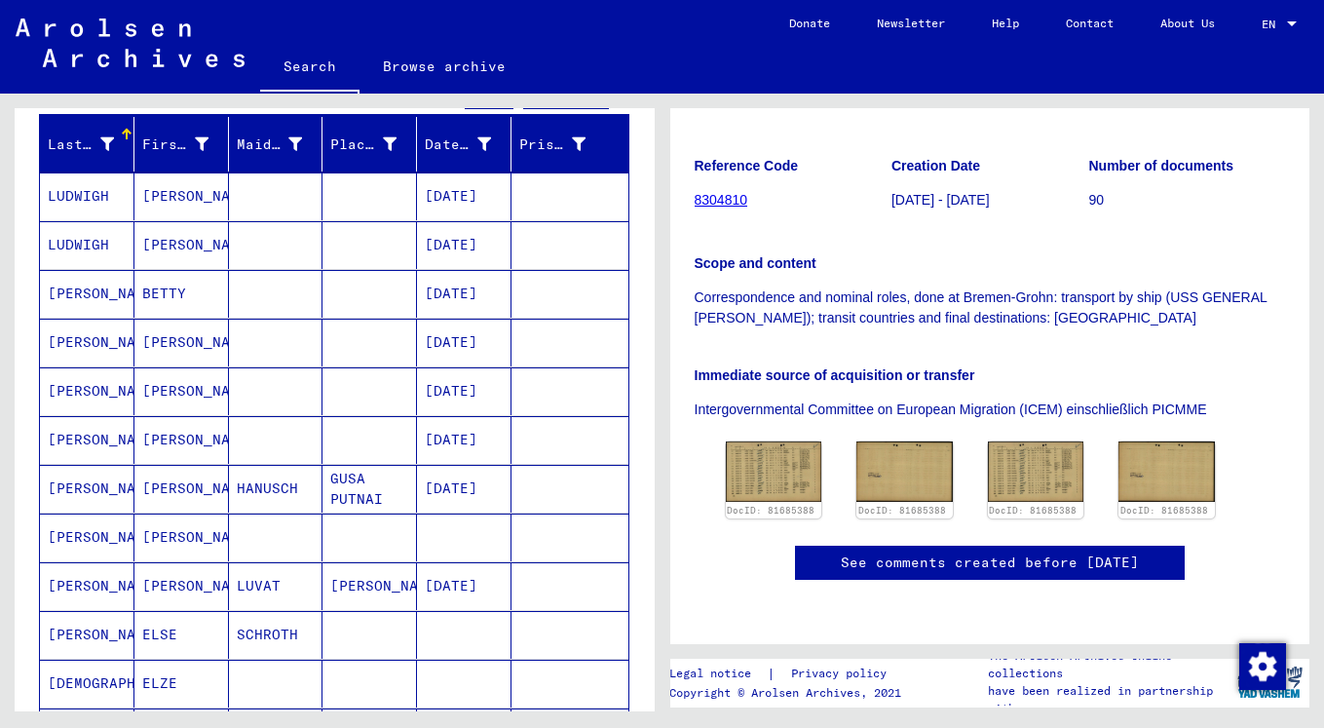
scroll to position [0, 0]
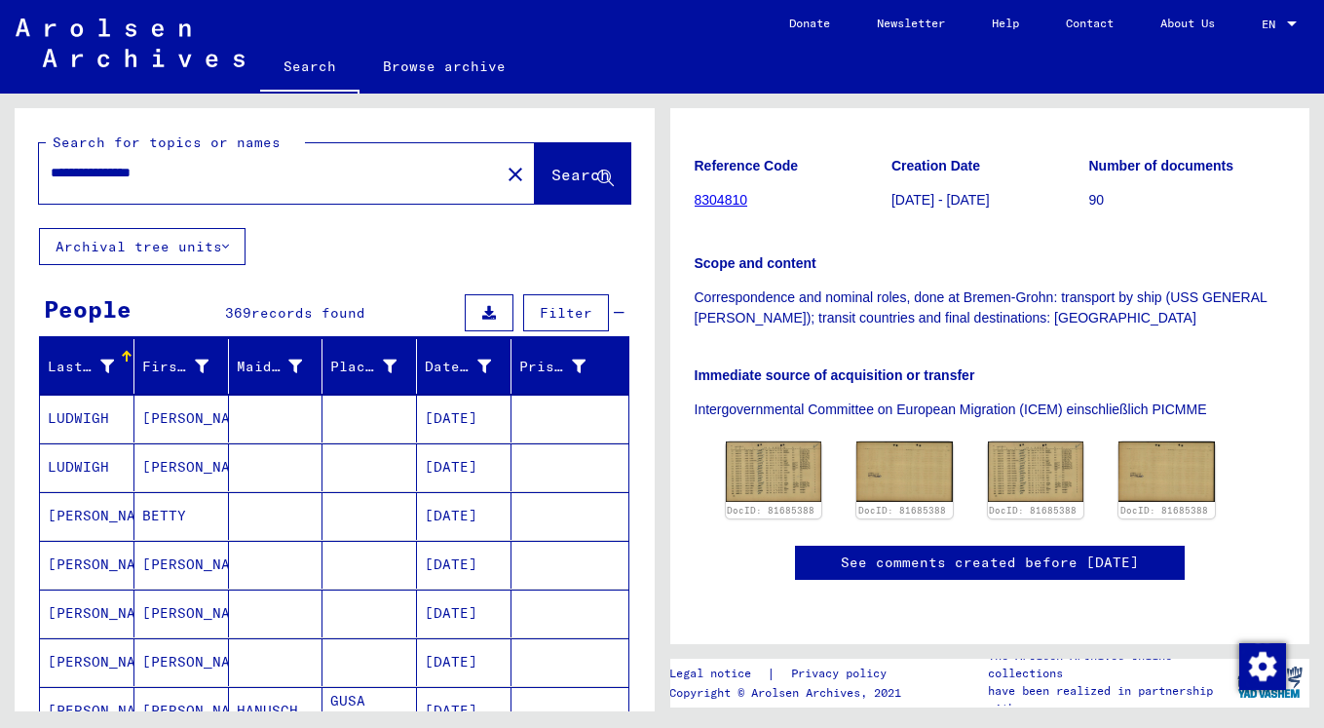
drag, startPoint x: 217, startPoint y: 181, endPoint x: 144, endPoint y: 175, distance: 73.3
click at [142, 175] on input "**********" at bounding box center [269, 173] width 437 height 20
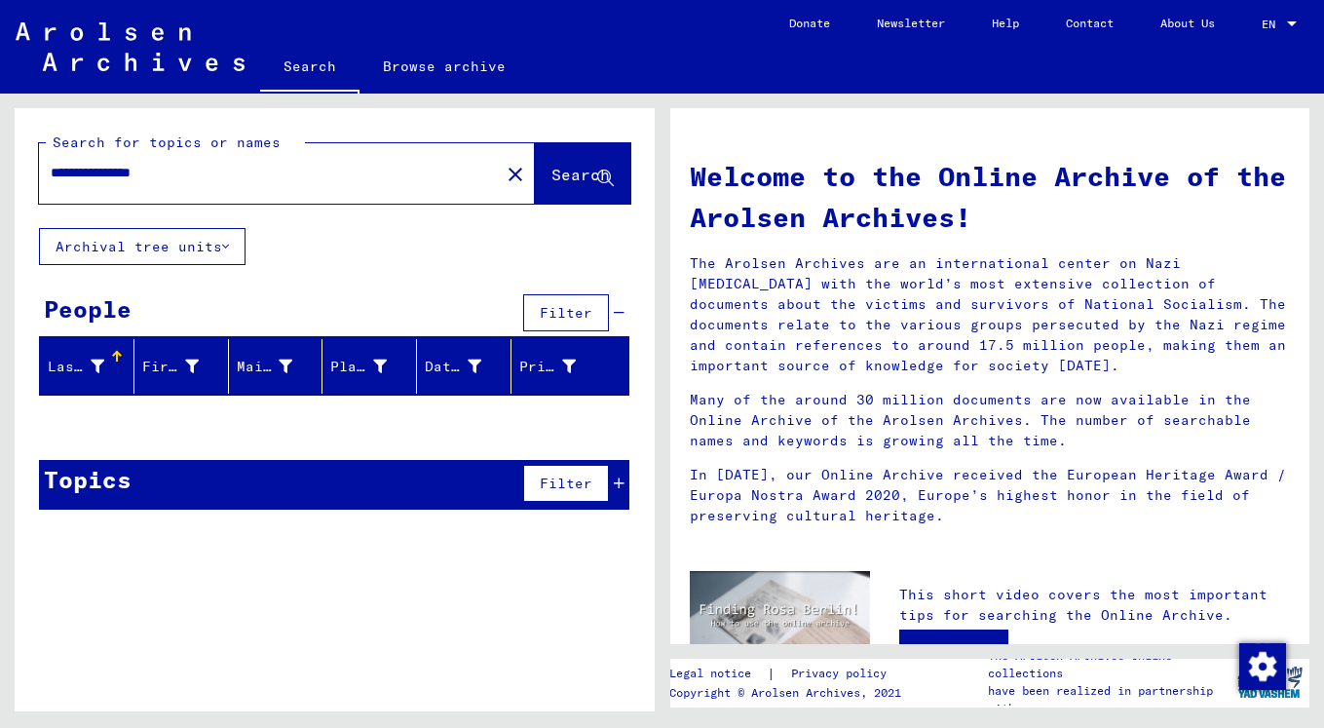
drag, startPoint x: 237, startPoint y: 177, endPoint x: 9, endPoint y: 172, distance: 228.0
click at [9, 172] on div "**********" at bounding box center [330, 403] width 661 height 618
type input "**********"
click at [431, 453] on div "**********" at bounding box center [335, 316] width 640 height 417
